Goal: Information Seeking & Learning: Learn about a topic

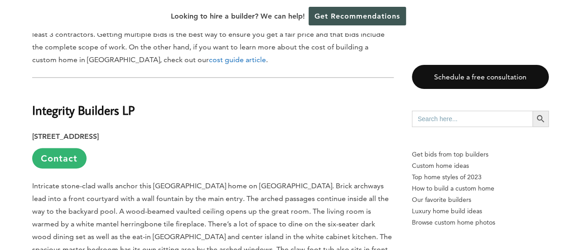
scroll to position [691, 0]
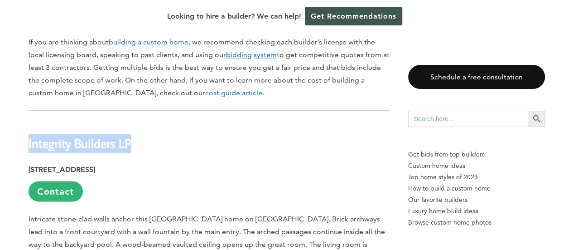
drag, startPoint x: 28, startPoint y: 96, endPoint x: 137, endPoint y: 101, distance: 109.3
click at [137, 121] on h2 "Integrity Builders LP" at bounding box center [210, 136] width 362 height 31
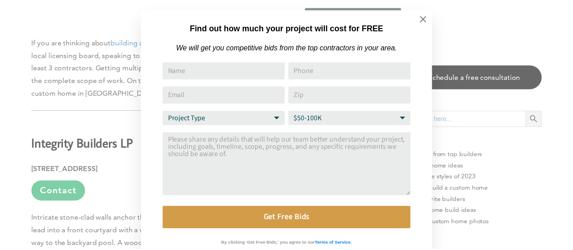
scroll to position [9, 0]
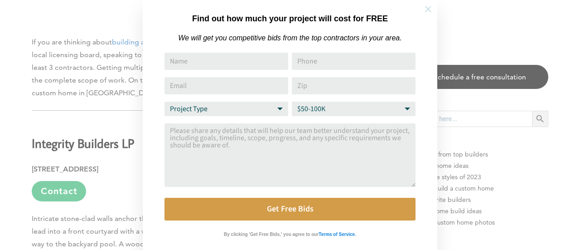
click at [429, 8] on icon at bounding box center [428, 9] width 6 height 6
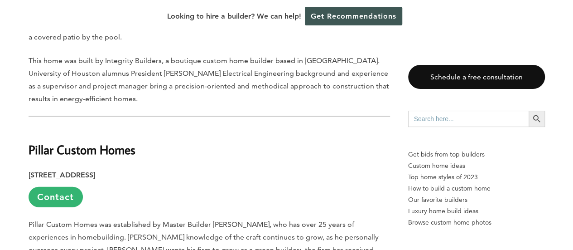
scroll to position [963, 0]
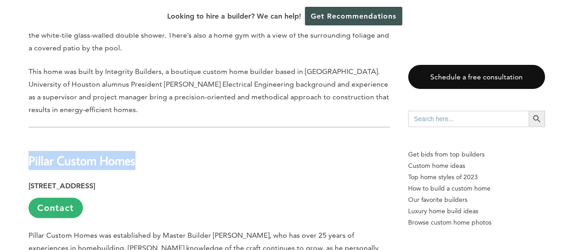
drag, startPoint x: 26, startPoint y: 101, endPoint x: 135, endPoint y: 102, distance: 108.3
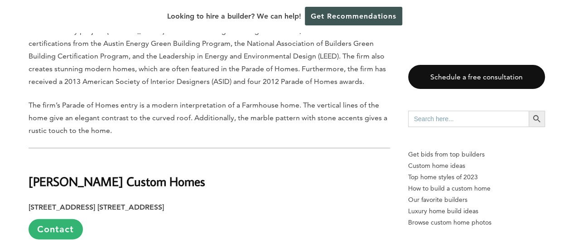
scroll to position [1235, 0]
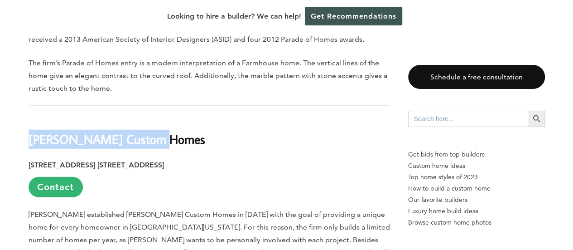
drag, startPoint x: 177, startPoint y: 82, endPoint x: 29, endPoint y: 82, distance: 147.7
click at [29, 117] on h2 "[PERSON_NAME] Custom Homes" at bounding box center [210, 132] width 362 height 31
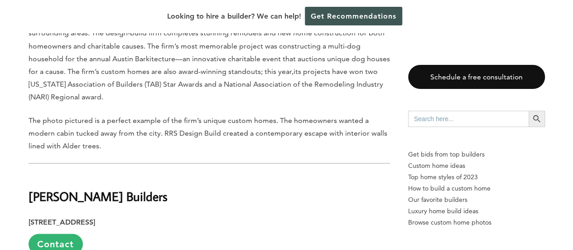
scroll to position [2549, 0]
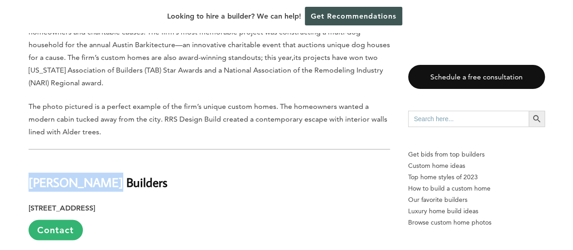
drag, startPoint x: 100, startPoint y: 84, endPoint x: 15, endPoint y: 87, distance: 84.8
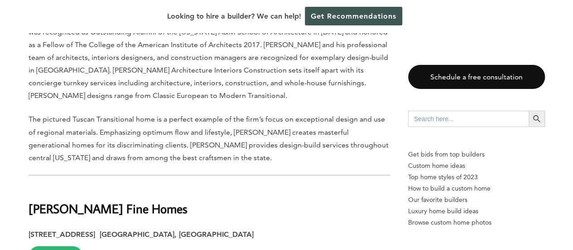
scroll to position [4180, 0]
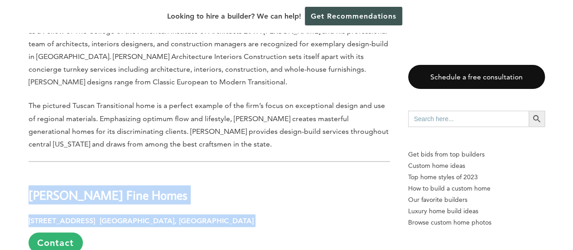
drag, startPoint x: 29, startPoint y: 68, endPoint x: 167, endPoint y: 81, distance: 137.9
drag, startPoint x: 167, startPoint y: 80, endPoint x: 162, endPoint y: 75, distance: 7.1
click at [159, 186] on b "[PERSON_NAME] Fine Homes" at bounding box center [108, 194] width 159 height 16
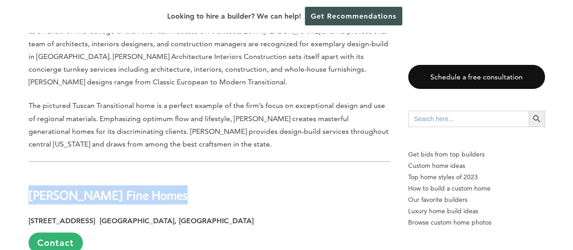
drag, startPoint x: 178, startPoint y: 72, endPoint x: 27, endPoint y: 71, distance: 151.3
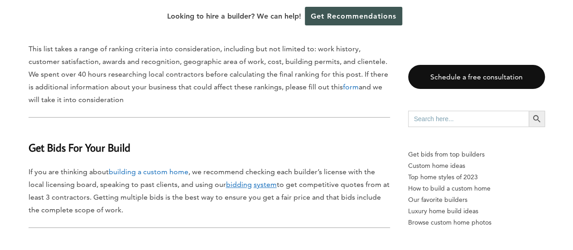
scroll to position [5448, 0]
